Goal: Check status

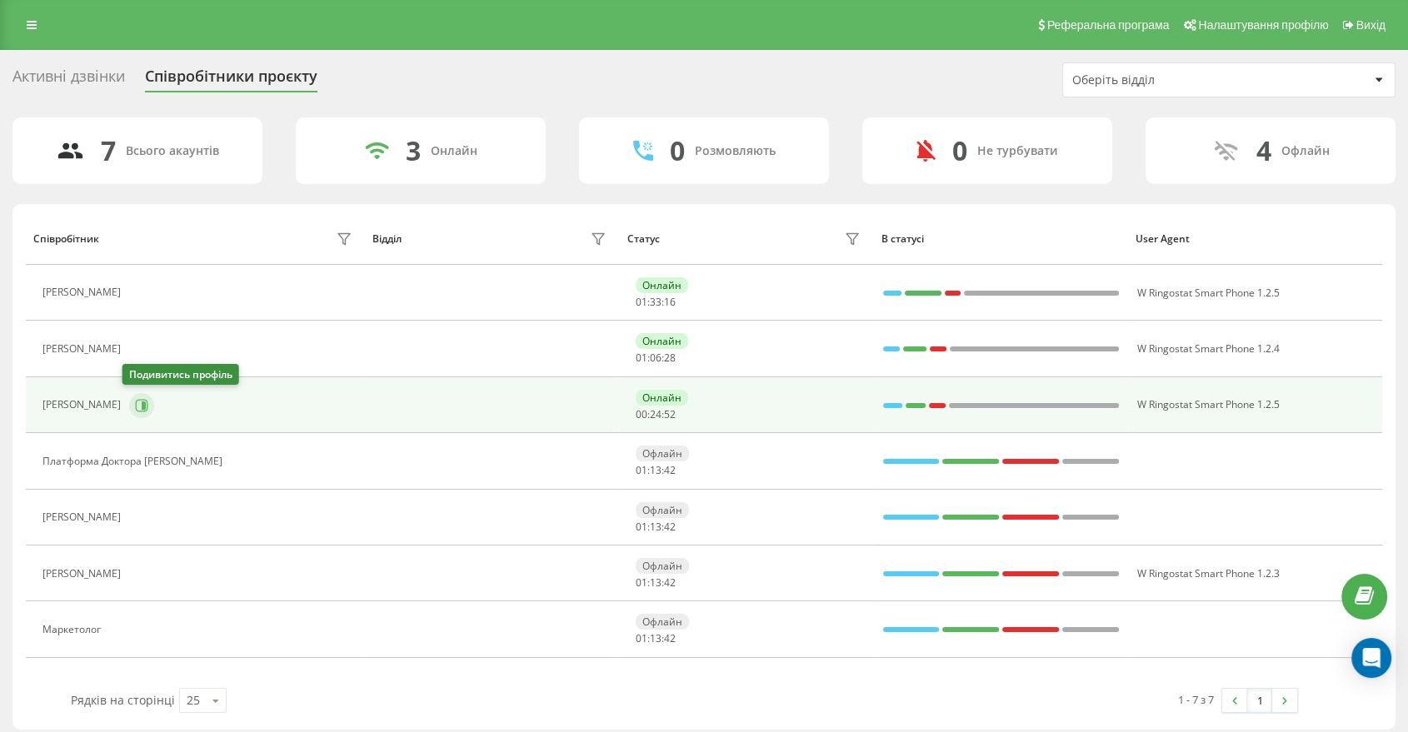
click at [137, 412] on button at bounding box center [141, 405] width 25 height 25
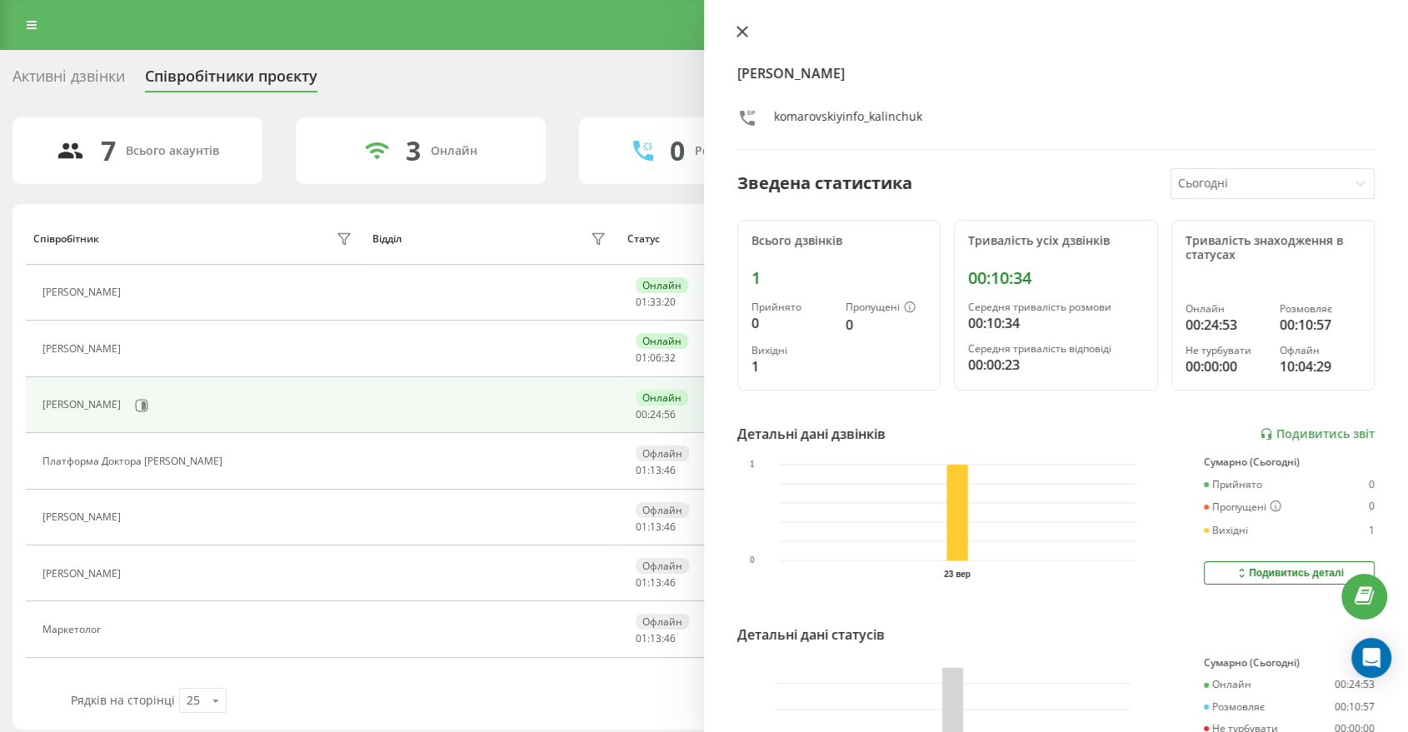
click at [747, 31] on icon at bounding box center [743, 32] width 12 height 12
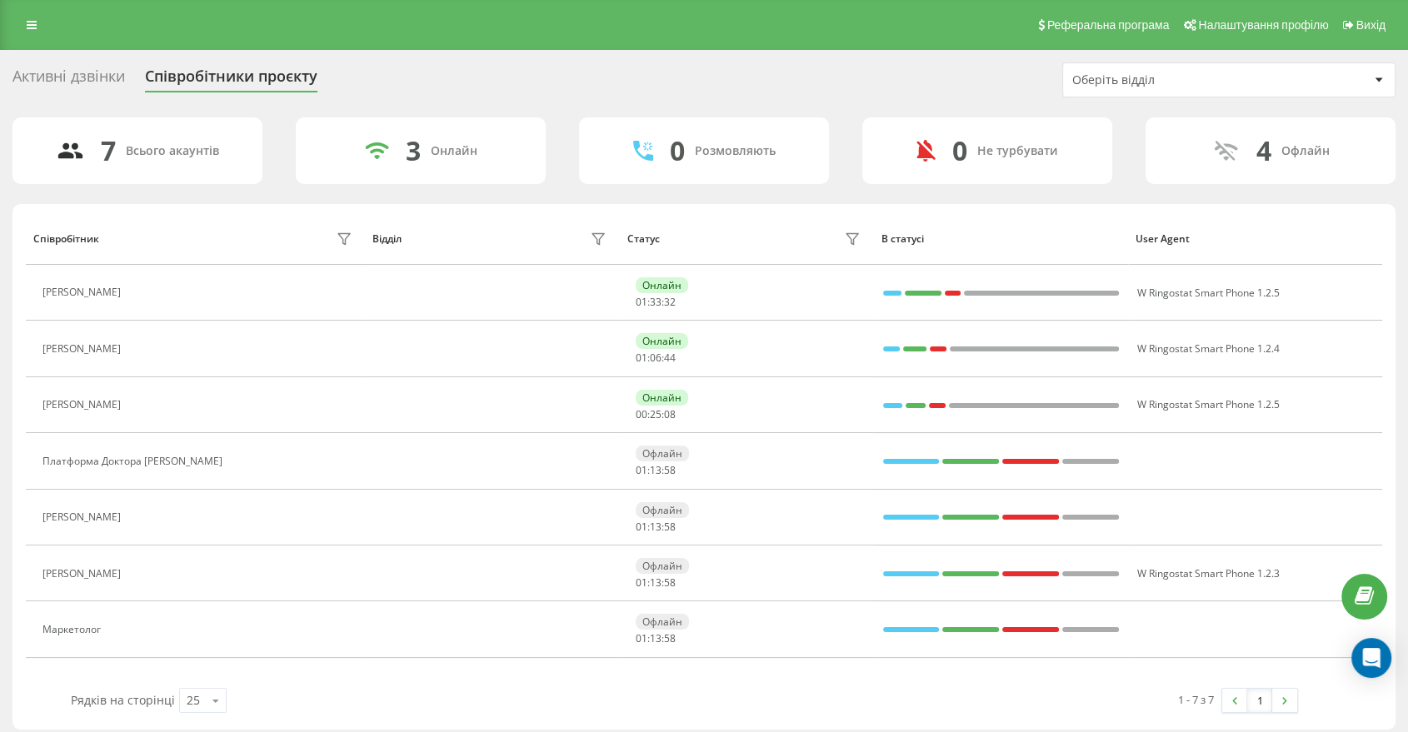
click at [1033, 99] on div "Активні дзвінки Співробітники проєкту Оберіть відділ 7 Всього акаунтів 3 Онлайн…" at bounding box center [703, 395] width 1383 height 667
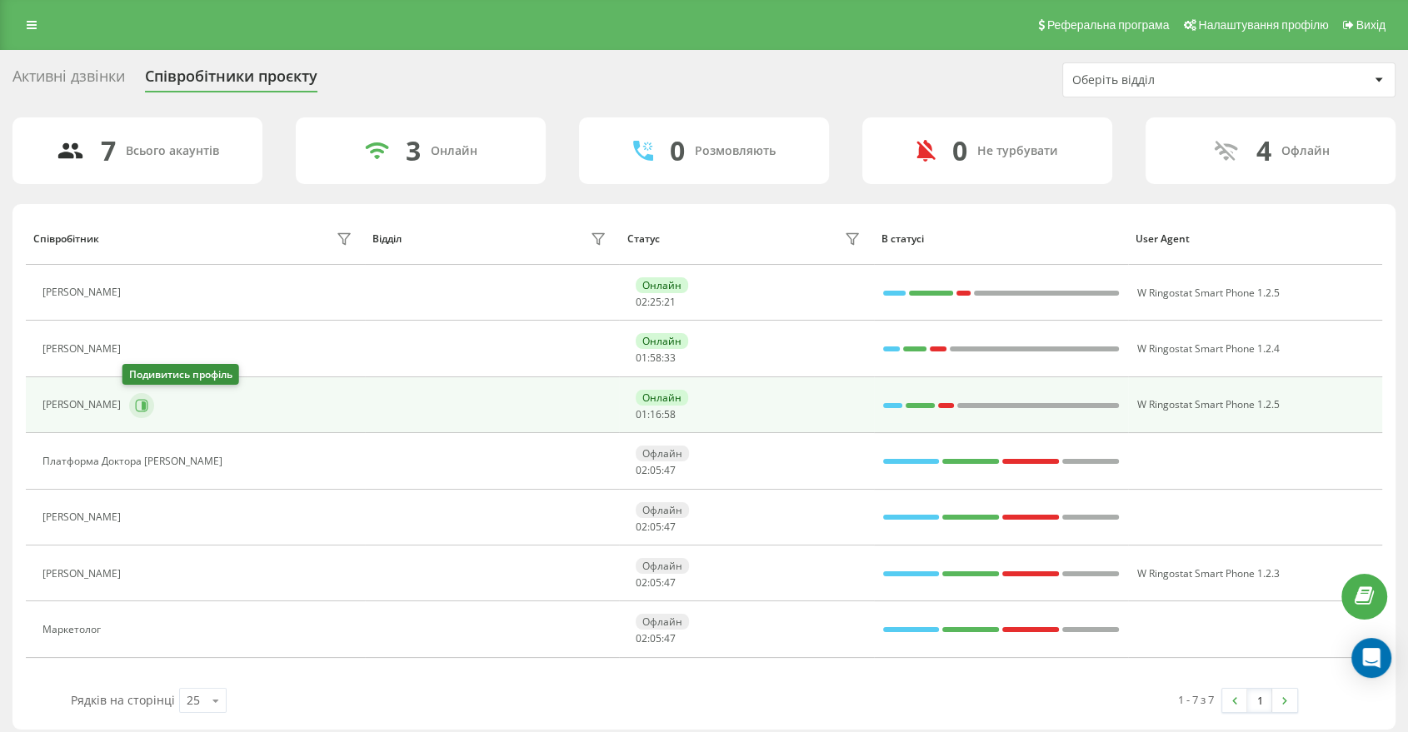
click at [140, 408] on icon at bounding box center [141, 405] width 13 height 13
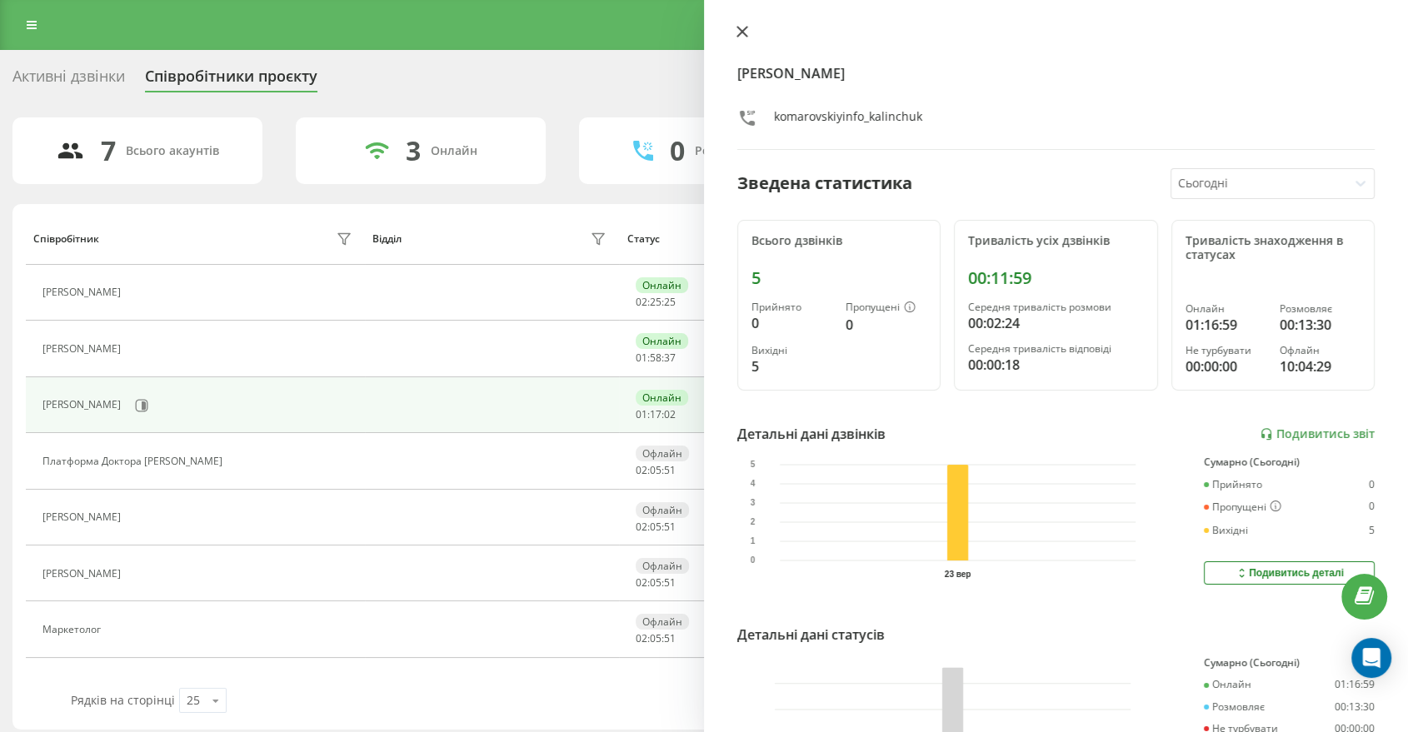
click at [751, 27] on button at bounding box center [743, 33] width 22 height 16
